Goal: Obtain resource: Obtain resource

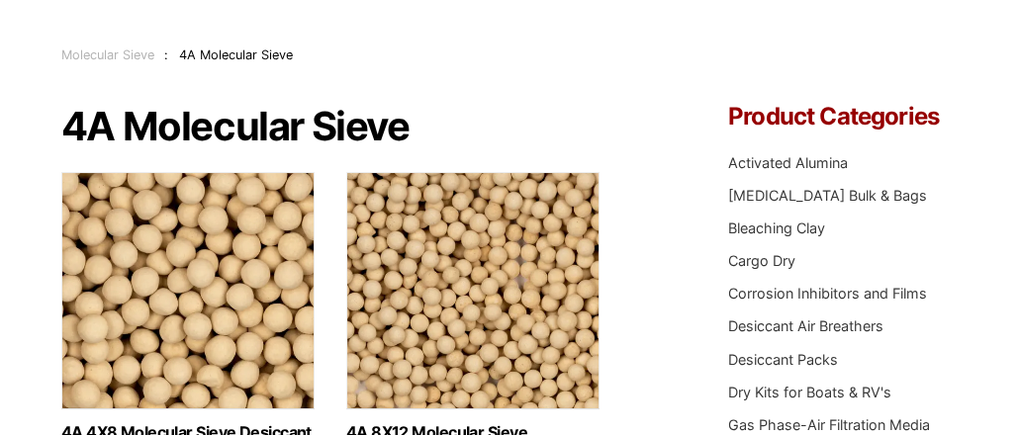
scroll to position [198, 0]
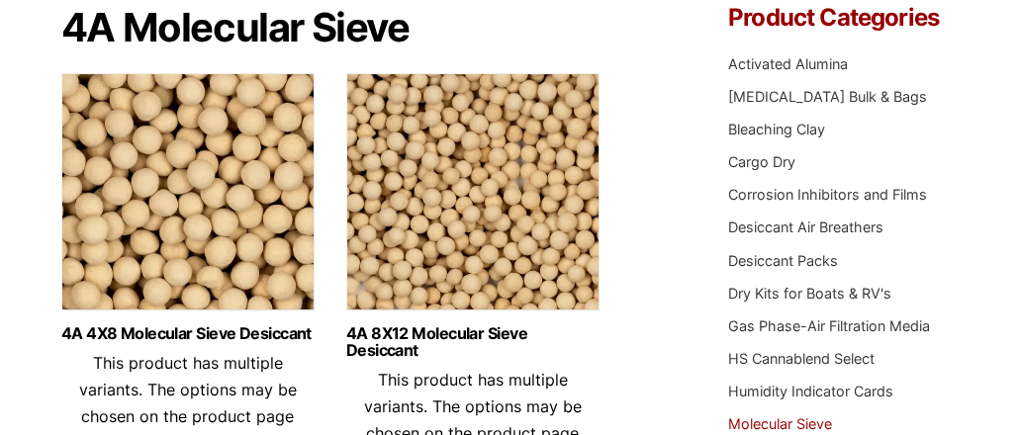
click at [181, 181] on img at bounding box center [187, 196] width 253 height 247
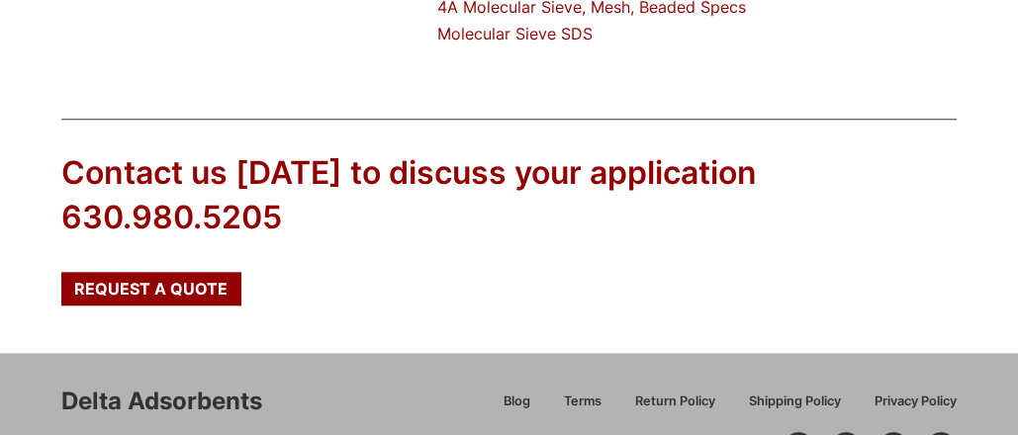
scroll to position [1287, 0]
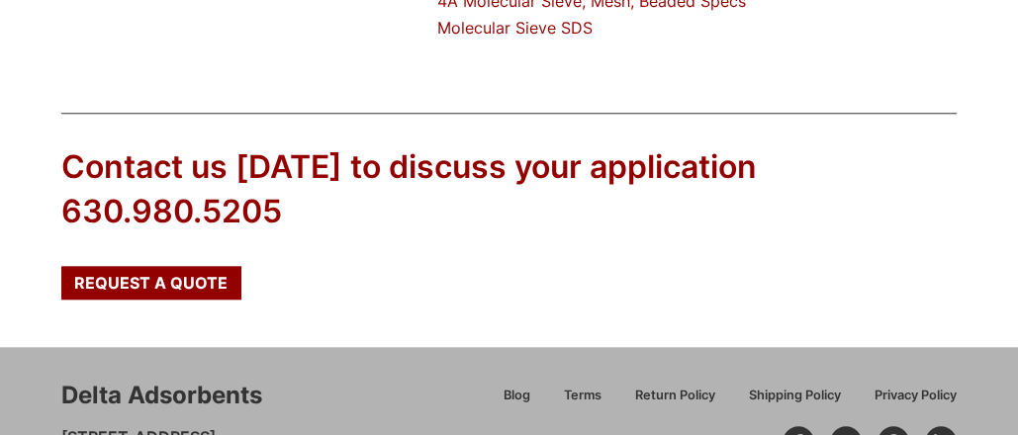
click at [577, 31] on link "Molecular Sieve SDS" at bounding box center [514, 28] width 155 height 20
